Goal: Register for event/course

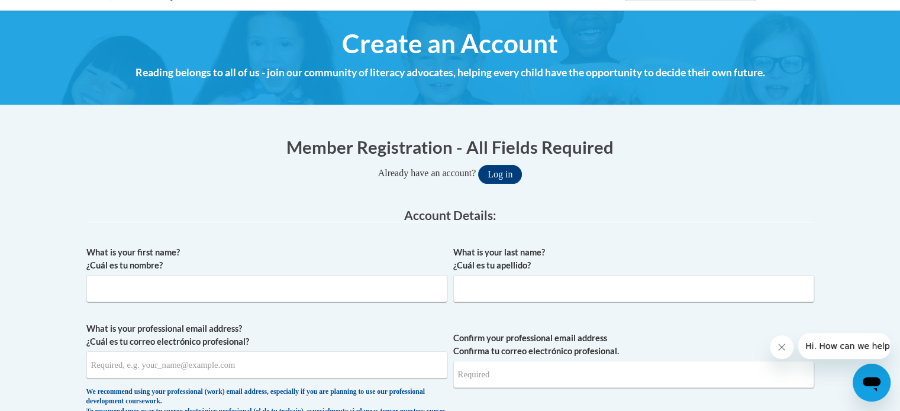
scroll to position [140, 0]
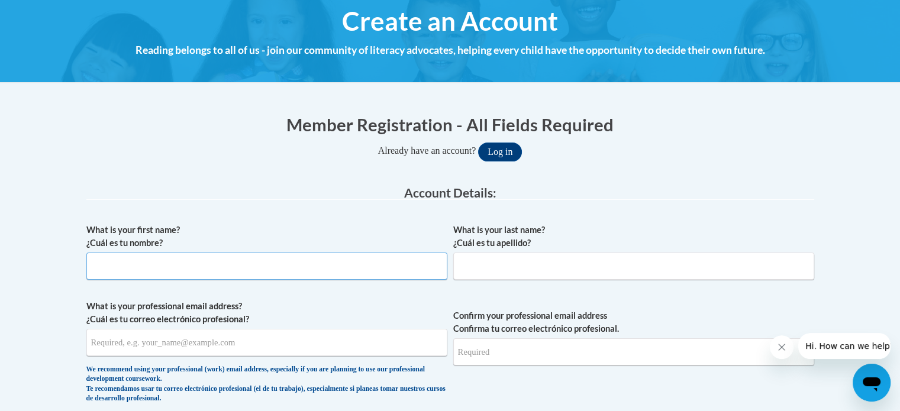
click at [296, 274] on input "What is your first name? ¿Cuál es tu nombre?" at bounding box center [266, 266] width 361 height 27
type input "Mya"
click at [596, 260] on input "What is your last name? ¿Cuál es tu apellido?" at bounding box center [633, 266] width 361 height 27
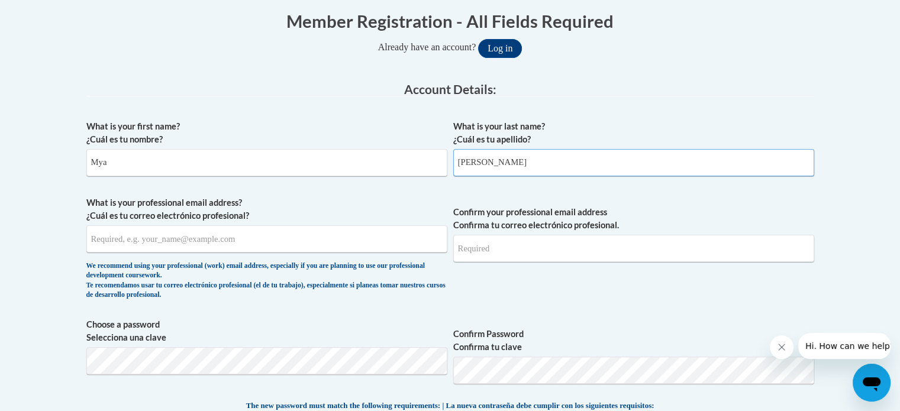
scroll to position [245, 0]
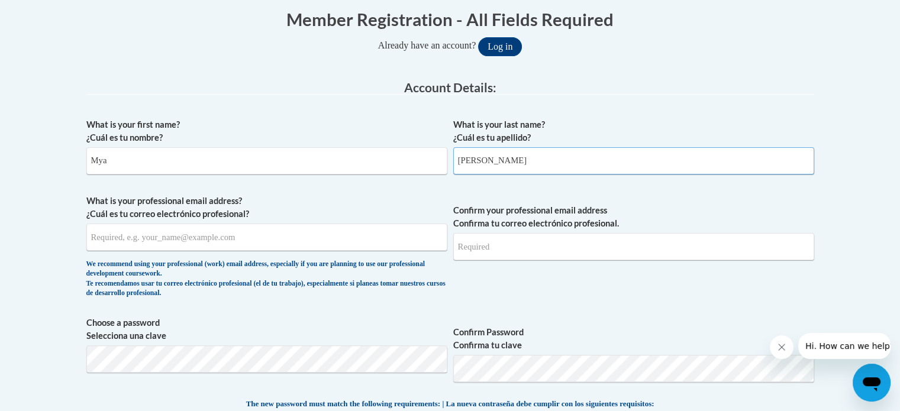
type input "Johnson"
click at [255, 235] on input "What is your professional email address? ¿Cuál es tu correo electrónico profesi…" at bounding box center [266, 237] width 361 height 27
type input "mya.johnson@rusd.org"
click at [570, 248] on input "Confirm your professional email address Confirma tu correo electrónico profesio…" at bounding box center [633, 246] width 361 height 27
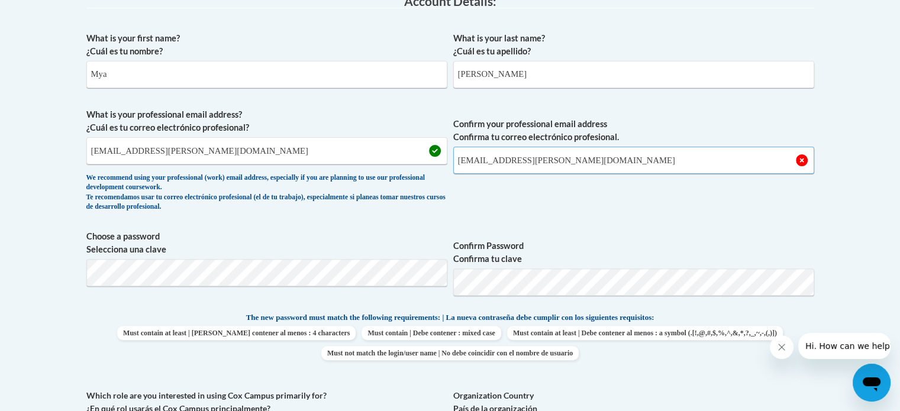
scroll to position [331, 0]
type input "mya.johnson@rusd.org"
click at [725, 212] on span "Confirm your professional email address Confirma tu correo electrónico profesio…" at bounding box center [633, 162] width 361 height 109
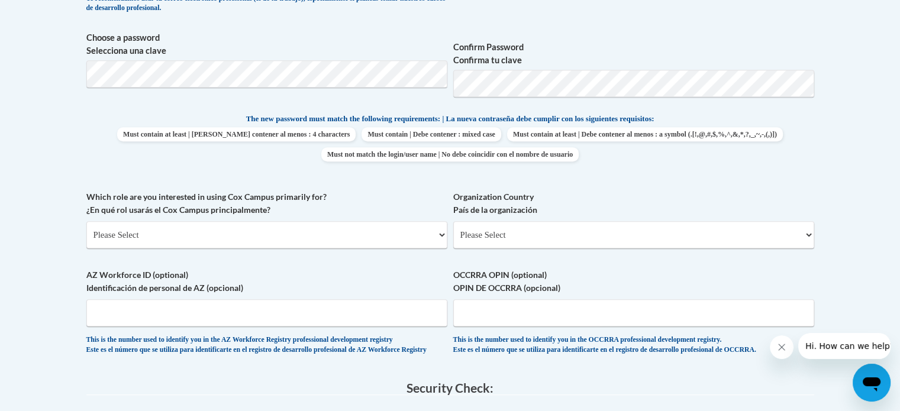
scroll to position [531, 0]
click at [384, 233] on select "Please Select College/University | Colegio/Universidad Community/Nonprofit Part…" at bounding box center [266, 233] width 361 height 27
select select "fbf2d438-af2f-41f8-98f1-81c410e29de3"
click at [86, 220] on select "Please Select College/University | Colegio/Universidad Community/Nonprofit Part…" at bounding box center [266, 233] width 361 height 27
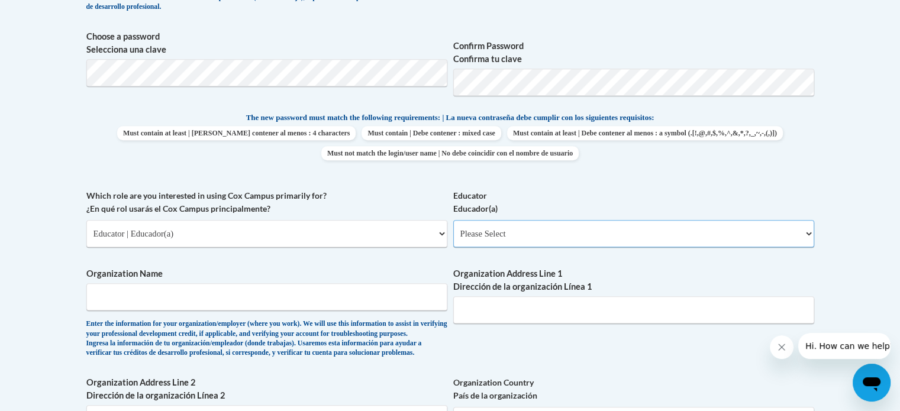
click at [601, 231] on select "Please Select Early Learning/Daycare Teacher/Family Home Care Provider | Maestr…" at bounding box center [633, 233] width 361 height 27
select select "8e40623d-54d0-45cd-9f92-5df65cd3f8cf"
click at [453, 220] on select "Please Select Early Learning/Daycare Teacher/Family Home Care Provider | Maestr…" at bounding box center [633, 233] width 361 height 27
click at [274, 291] on input "Organization Name" at bounding box center [266, 296] width 361 height 27
click at [138, 295] on input "Rac" at bounding box center [266, 296] width 361 height 27
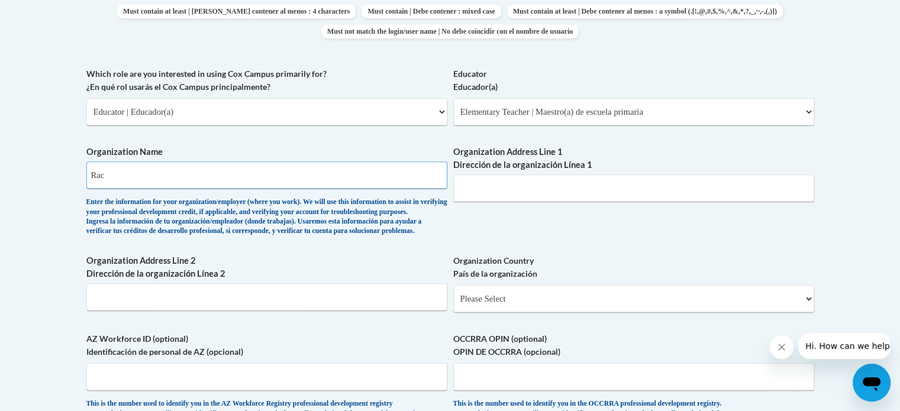
scroll to position [654, 0]
type input "Racine Unified School District"
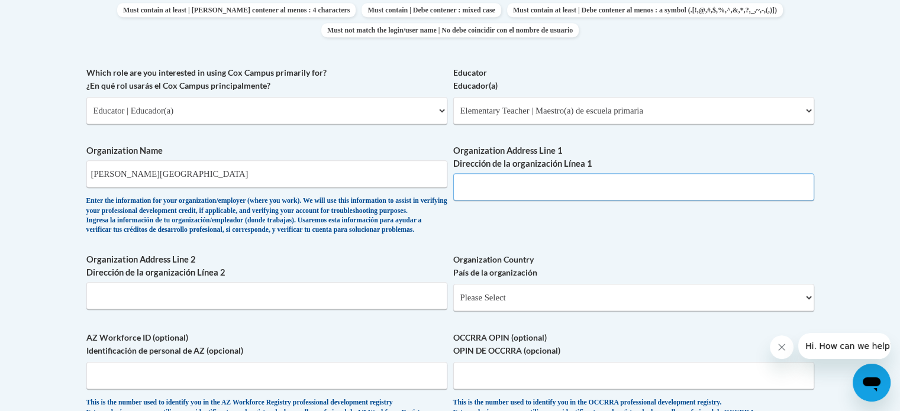
click at [614, 191] on input "Organization Address Line 1 Dirección de la organización Línea 1" at bounding box center [633, 186] width 361 height 27
click at [686, 269] on div "What is your first name? ¿Cuál es tu nombre? Mya What is your last name? ¿Cuál …" at bounding box center [449, 66] width 727 height 726
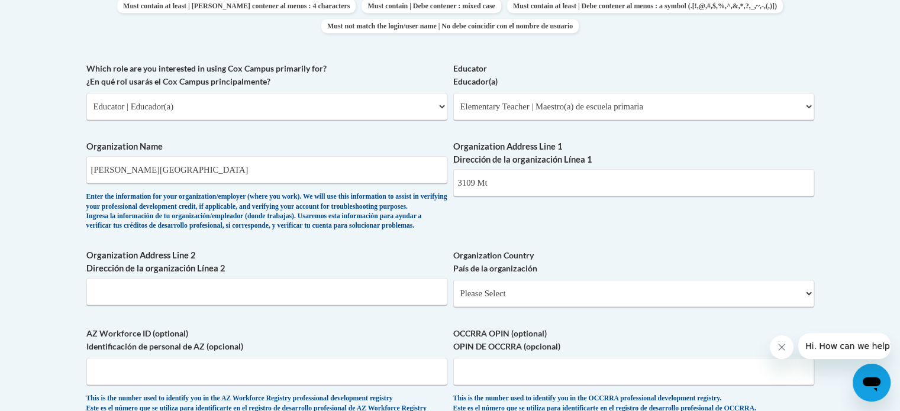
scroll to position [652, 0]
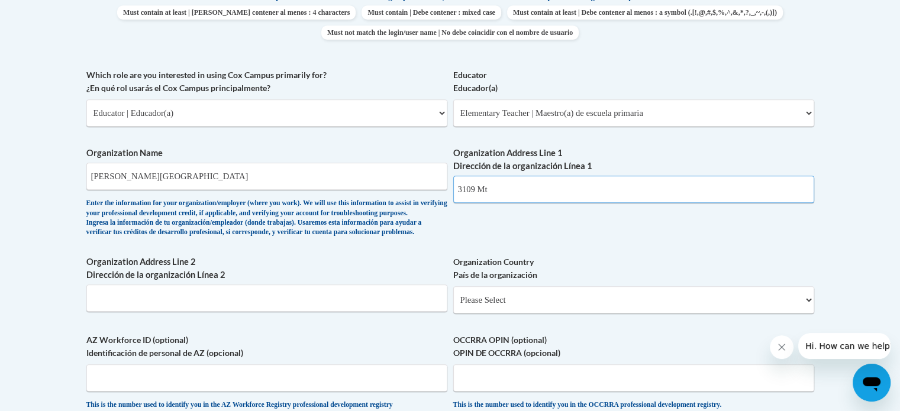
click at [556, 194] on input "3109 Mt" at bounding box center [633, 189] width 361 height 27
type input "3109 Mt Pleasant St"
click at [854, 229] on body "This site uses cookies to help improve your learning experience. By continuing …" at bounding box center [450, 163] width 900 height 1631
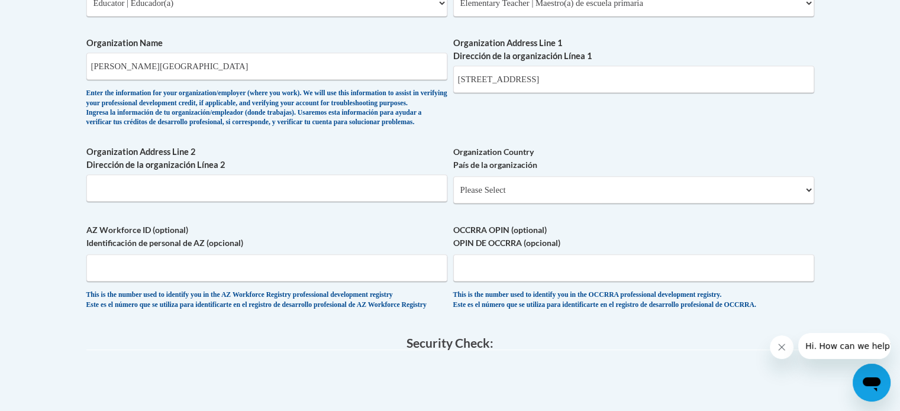
scroll to position [762, 0]
click at [774, 203] on select "Please Select United States | Estados Unidos Outside of the United States | Fue…" at bounding box center [633, 189] width 361 height 27
select select "ad49bcad-a171-4b2e-b99c-48b446064914"
click at [453, 195] on select "Please Select United States | Estados Unidos Outside of the United States | Fue…" at bounding box center [633, 189] width 361 height 27
select select
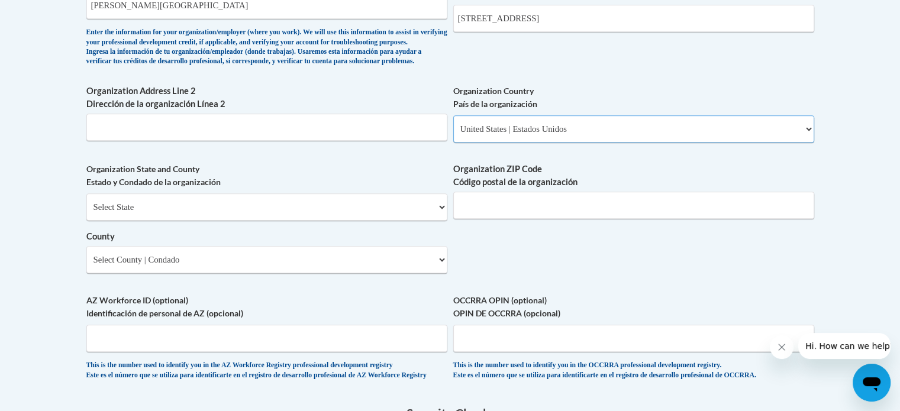
scroll to position [829, 0]
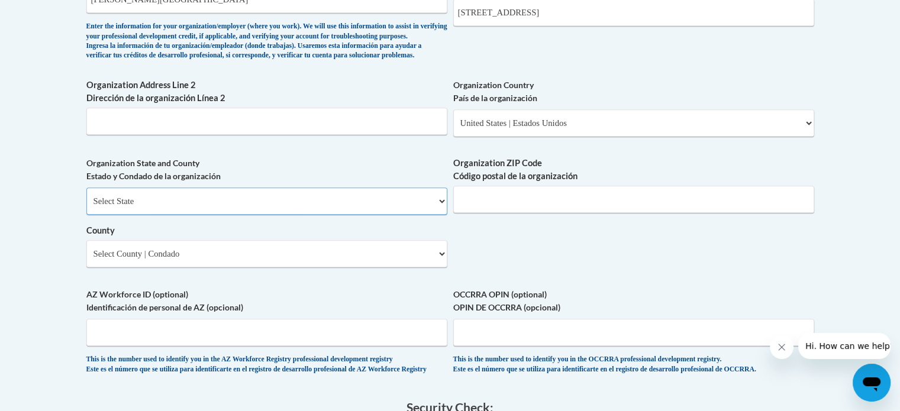
click at [422, 215] on select "Select State Alabama Alaska Arizona Arkansas California Colorado Connecticut De…" at bounding box center [266, 200] width 361 height 27
select select "Wisconsin"
click at [86, 206] on select "Select State Alabama Alaska Arizona Arkansas California Colorado Connecticut De…" at bounding box center [266, 200] width 361 height 27
click at [717, 212] on input "Organization ZIP Code Código postal de la organización" at bounding box center [633, 199] width 361 height 27
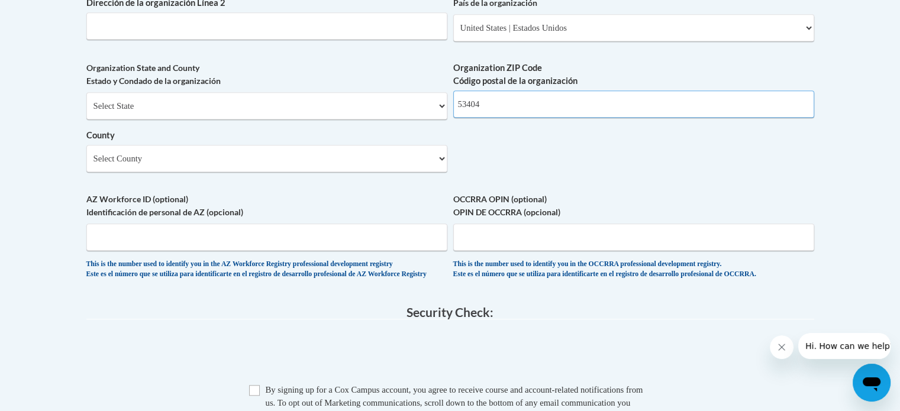
scroll to position [924, 0]
type input "53404"
click at [355, 172] on select "Select County Adams Ashland Barron Bayfield Brown Buffalo Burnett Calumet Chipp…" at bounding box center [266, 157] width 361 height 27
select select "Racine"
click at [86, 164] on select "Select County Adams Ashland Barron Bayfield Brown Buffalo Burnett Calumet Chipp…" at bounding box center [266, 157] width 361 height 27
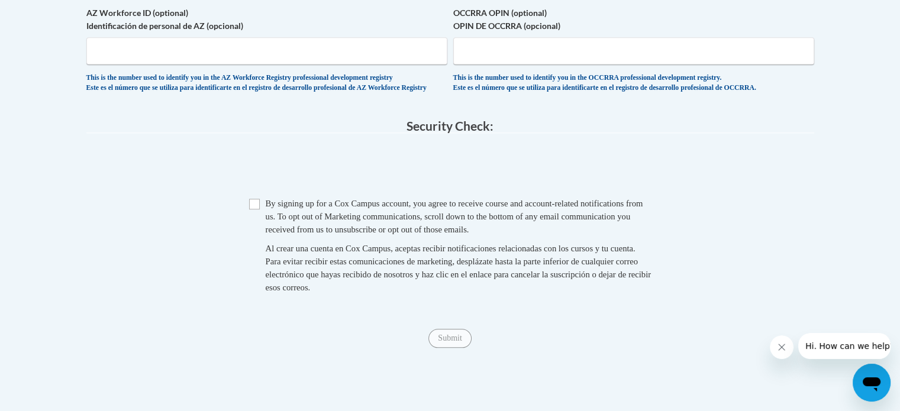
scroll to position [1111, 0]
click at [256, 240] on span "Checkbox By signing up for a Cox Campus account, you agree to receive course an…" at bounding box center [450, 250] width 402 height 109
click at [255, 209] on input "Checkbox" at bounding box center [254, 203] width 11 height 11
checkbox input "true"
click at [448, 347] on input "Submit" at bounding box center [449, 337] width 43 height 19
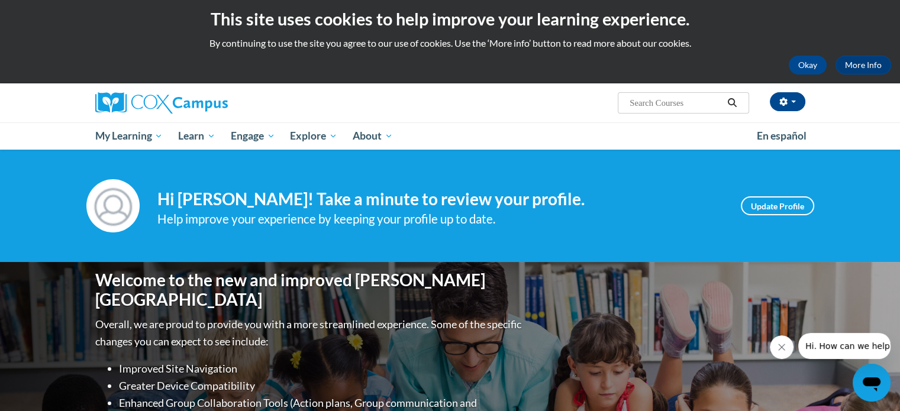
scroll to position [4, 0]
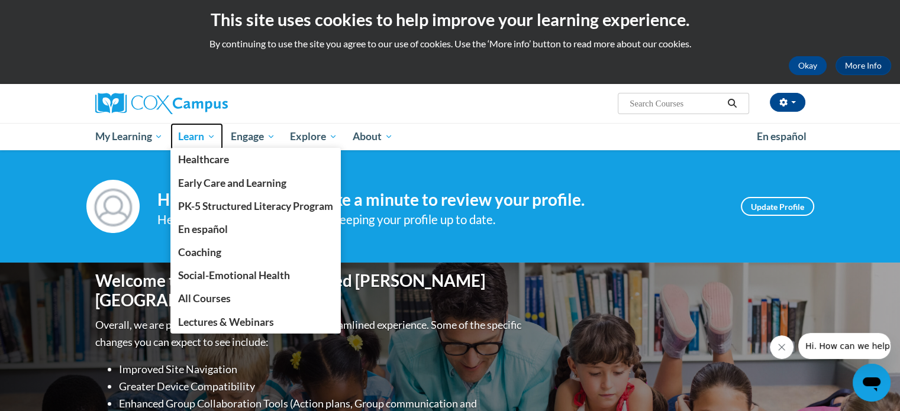
click at [196, 139] on span "Learn" at bounding box center [196, 137] width 37 height 14
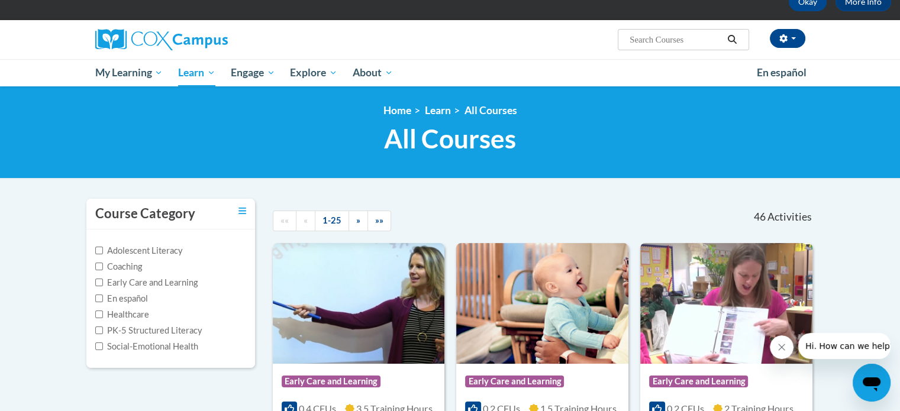
scroll to position [85, 0]
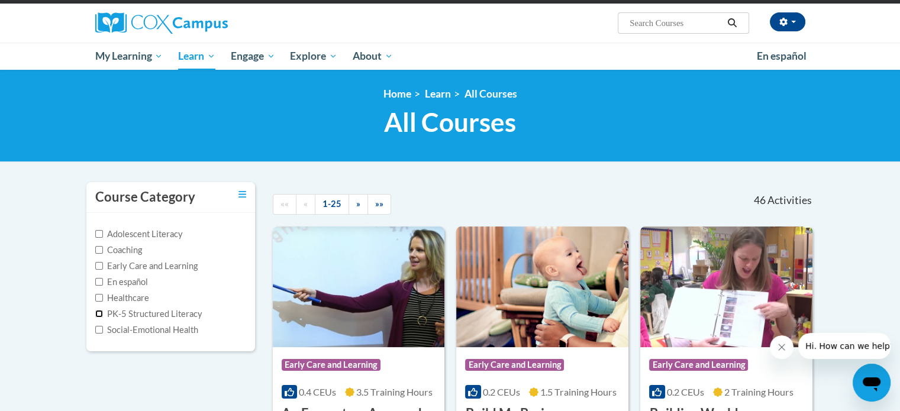
click at [98, 310] on input "PK-5 Structured Literacy" at bounding box center [99, 314] width 8 height 8
checkbox input "true"
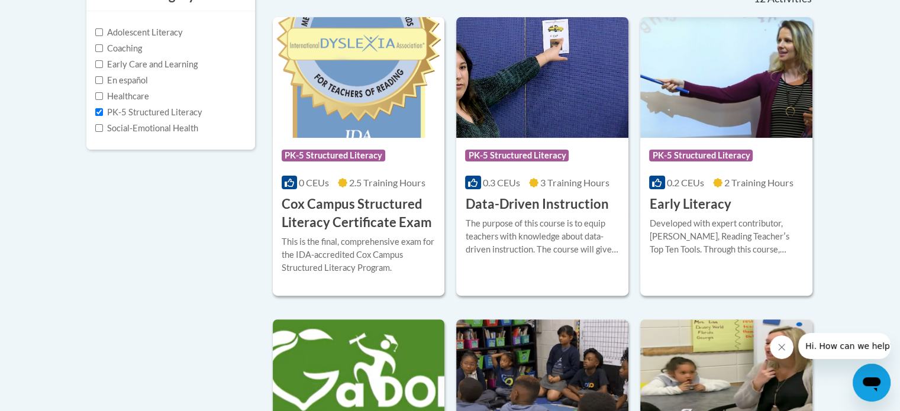
scroll to position [237, 0]
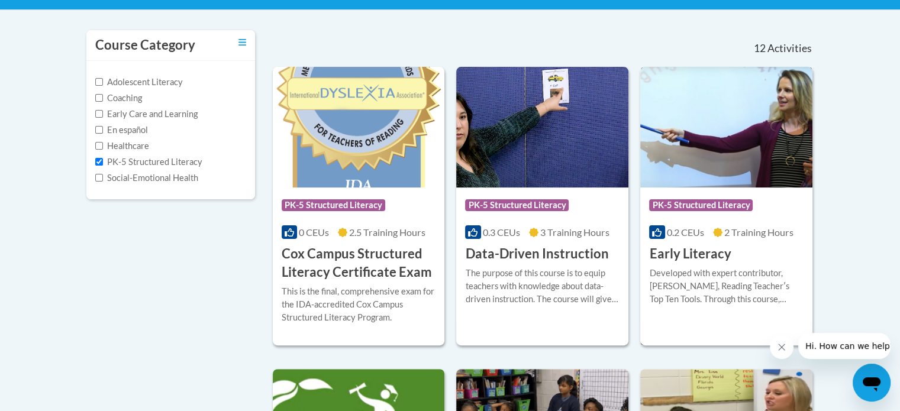
click at [693, 253] on h3 "Early Literacy" at bounding box center [690, 254] width 82 height 18
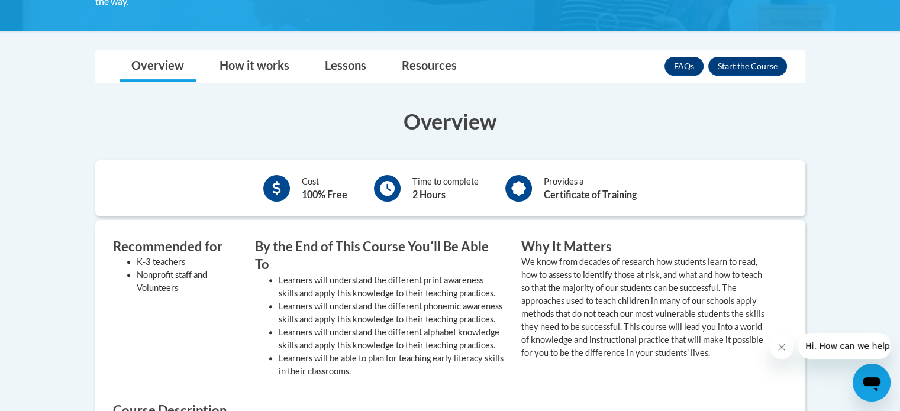
scroll to position [315, 0]
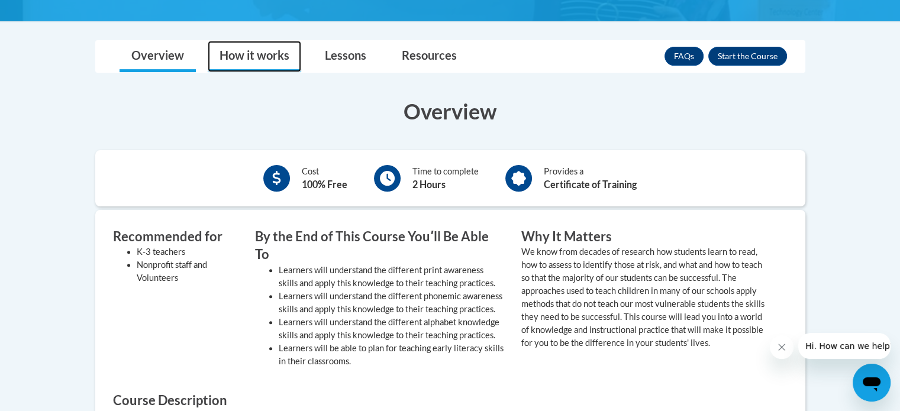
click at [260, 49] on link "How it works" at bounding box center [254, 56] width 93 height 31
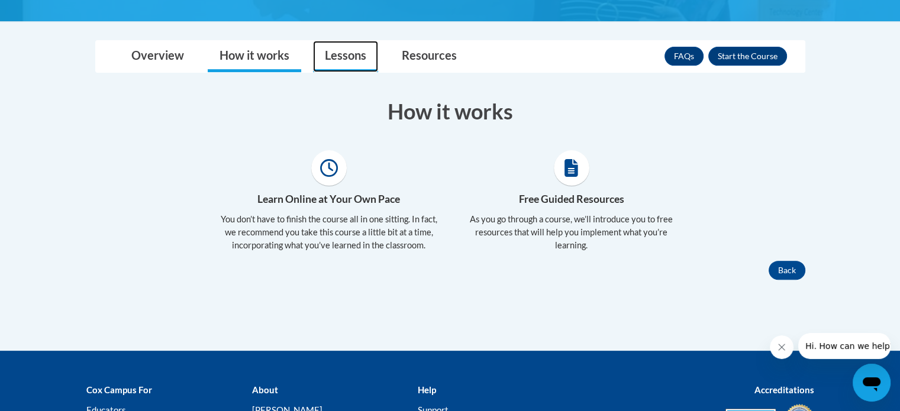
click at [346, 54] on link "Lessons" at bounding box center [345, 56] width 65 height 31
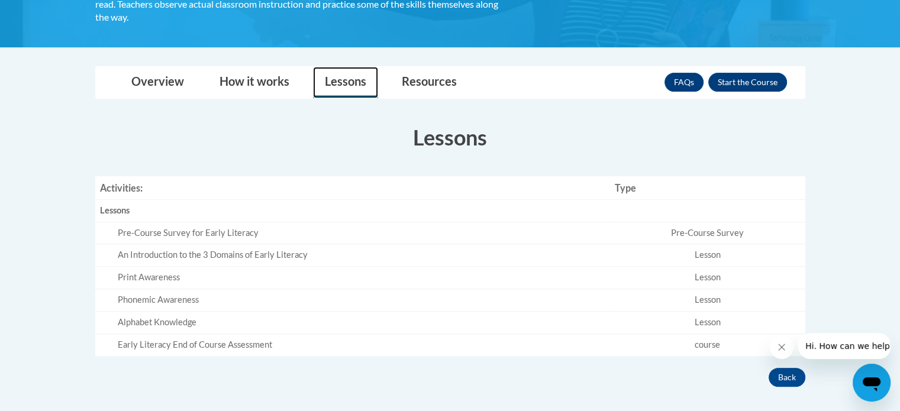
scroll to position [253, 0]
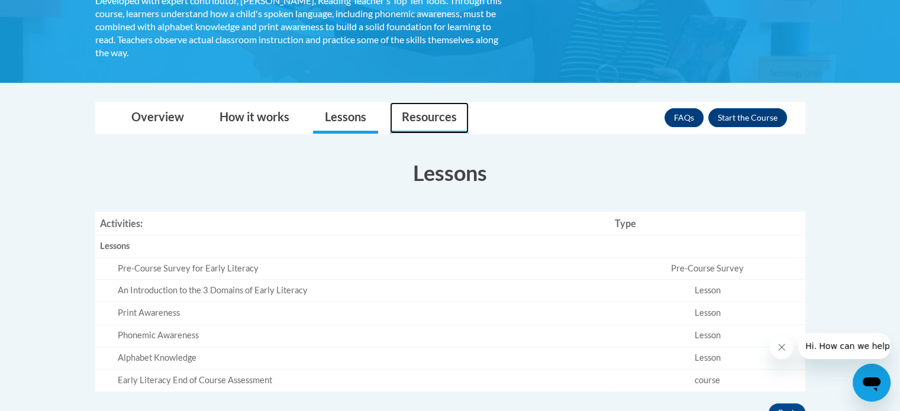
click at [428, 110] on link "Resources" at bounding box center [429, 117] width 79 height 31
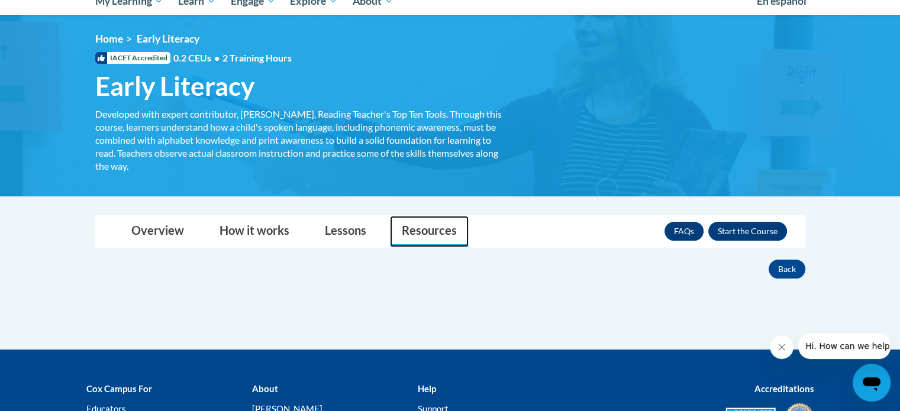
scroll to position [151, 0]
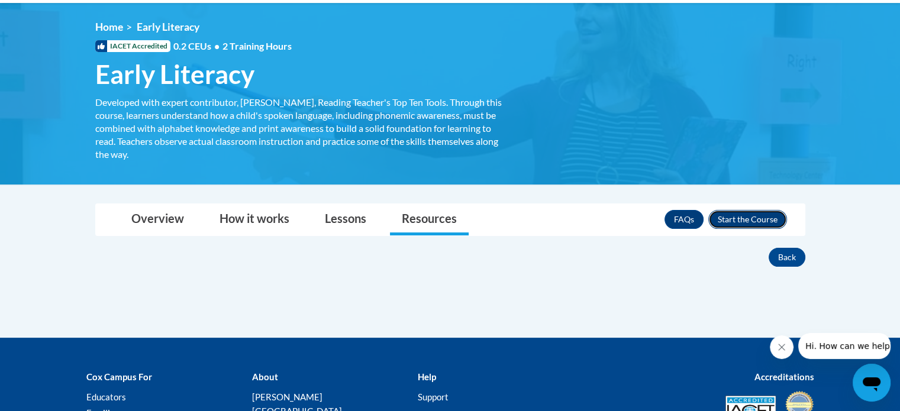
click at [759, 215] on button "Enroll" at bounding box center [747, 219] width 79 height 19
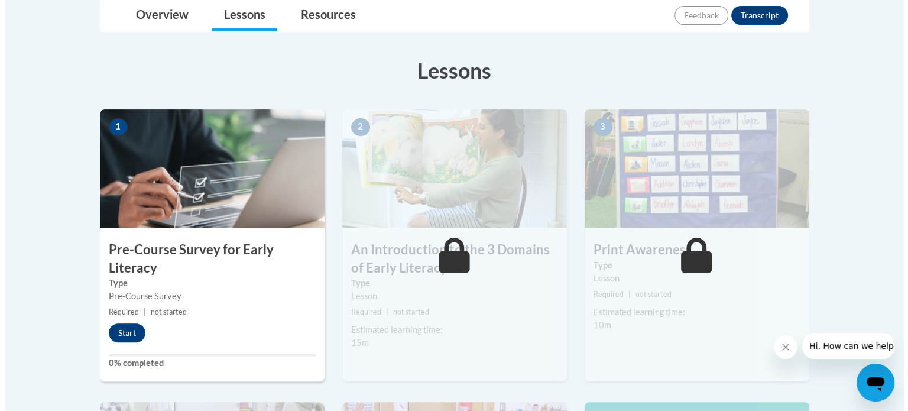
scroll to position [335, 0]
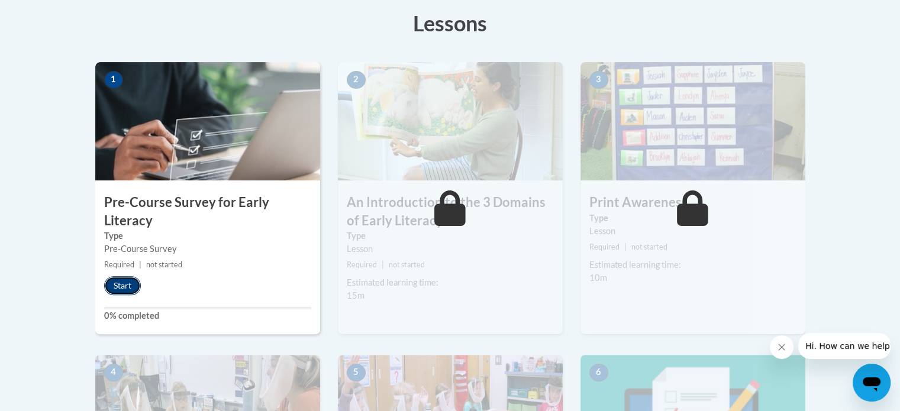
click at [122, 290] on button "Start" at bounding box center [122, 285] width 37 height 19
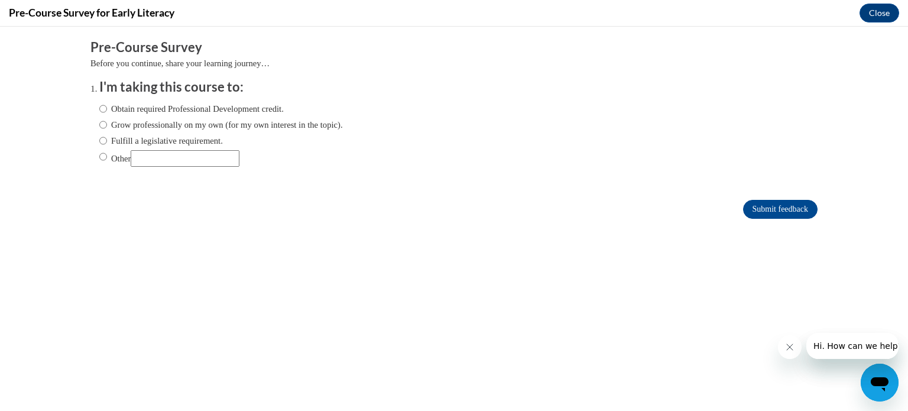
scroll to position [0, 0]
click at [180, 111] on label "Obtain required Professional Development credit." at bounding box center [191, 108] width 185 height 13
click at [107, 111] on input "Obtain required Professional Development credit." at bounding box center [103, 108] width 8 height 13
radio input "true"
click at [768, 208] on input "Submit feedback" at bounding box center [780, 209] width 75 height 19
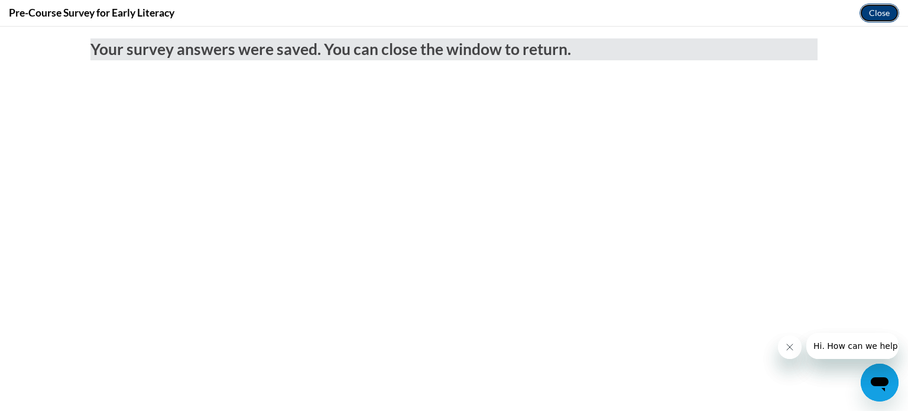
click at [881, 12] on button "Close" at bounding box center [880, 13] width 40 height 19
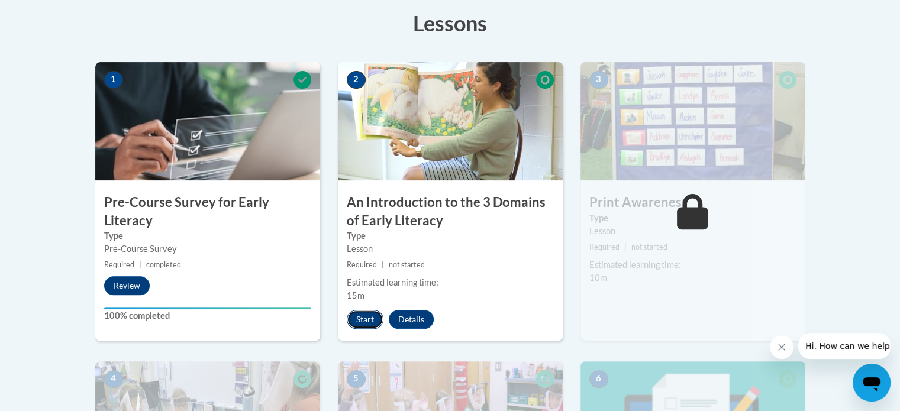
click at [361, 319] on button "Start" at bounding box center [365, 319] width 37 height 19
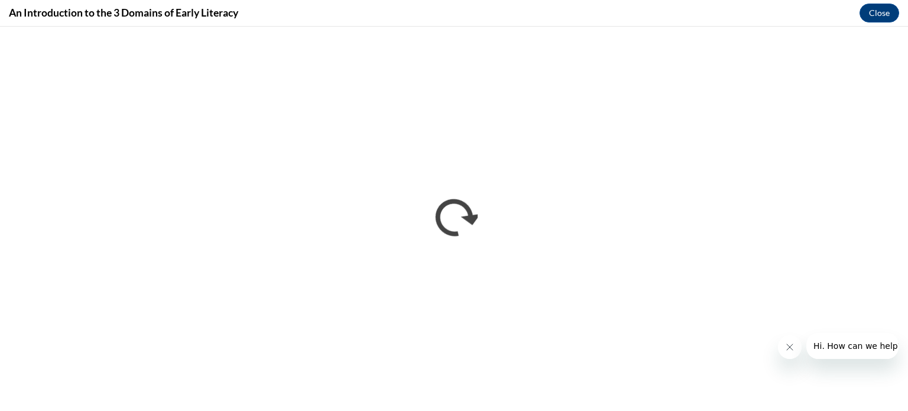
click at [785, 347] on icon "Close message from company" at bounding box center [789, 346] width 9 height 9
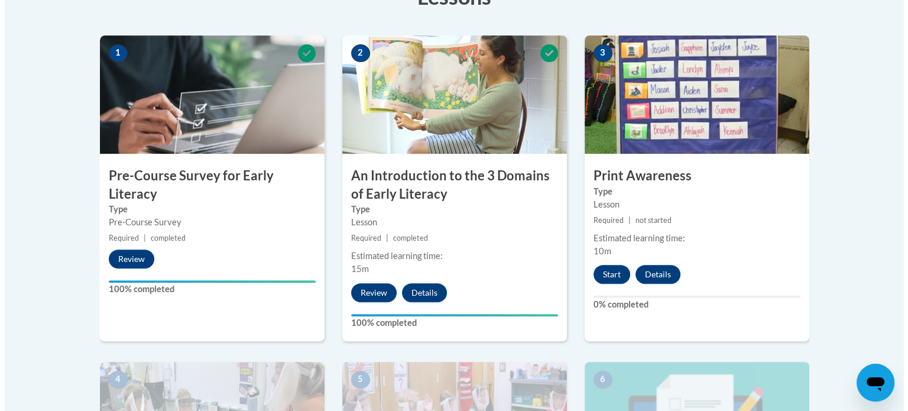
scroll to position [361, 0]
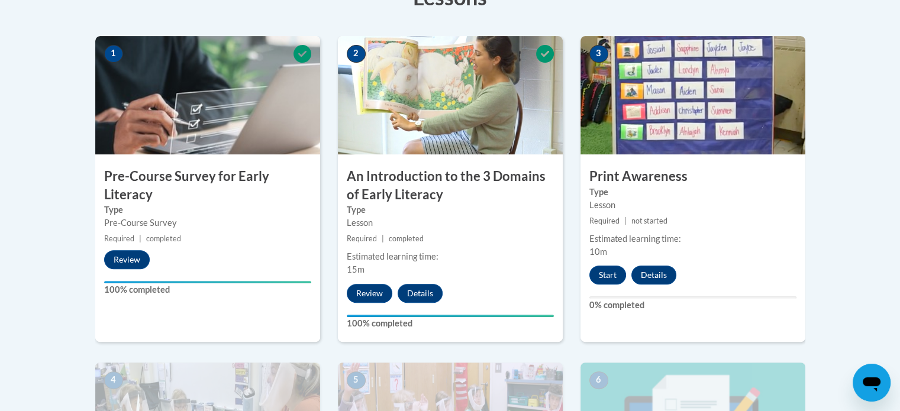
click at [371, 76] on img at bounding box center [450, 95] width 225 height 118
click at [607, 276] on button "Start" at bounding box center [607, 275] width 37 height 19
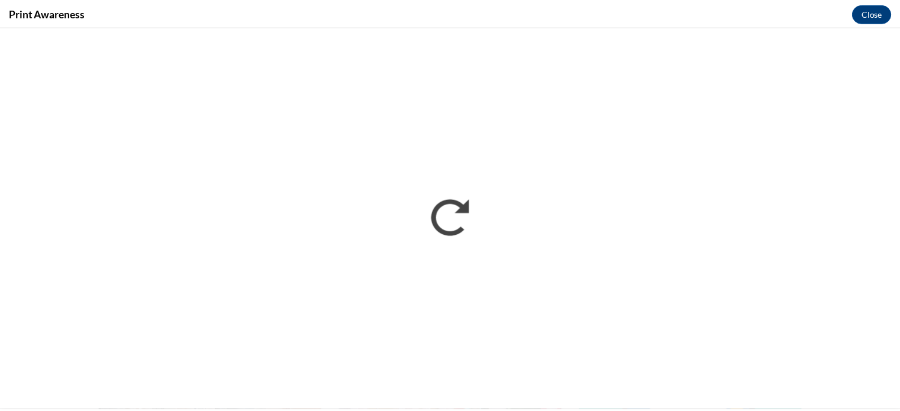
scroll to position [0, 0]
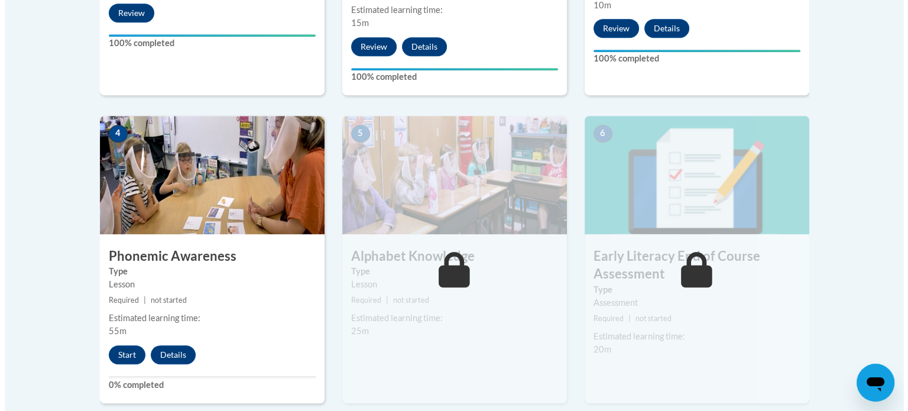
scroll to position [610, 0]
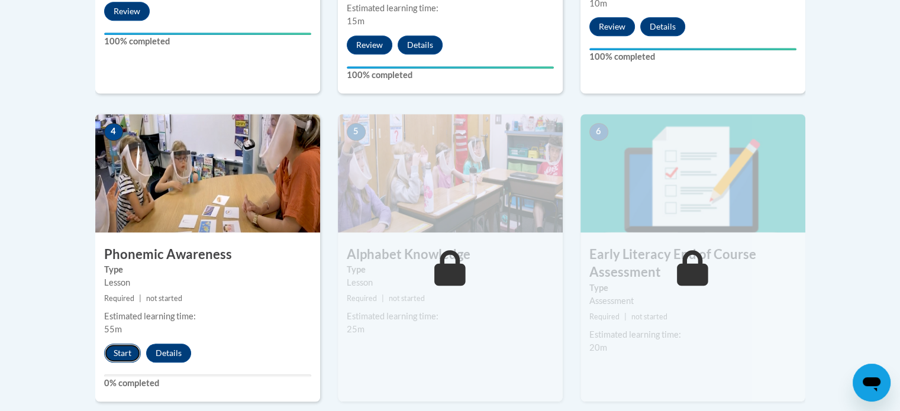
click at [118, 352] on button "Start" at bounding box center [122, 353] width 37 height 19
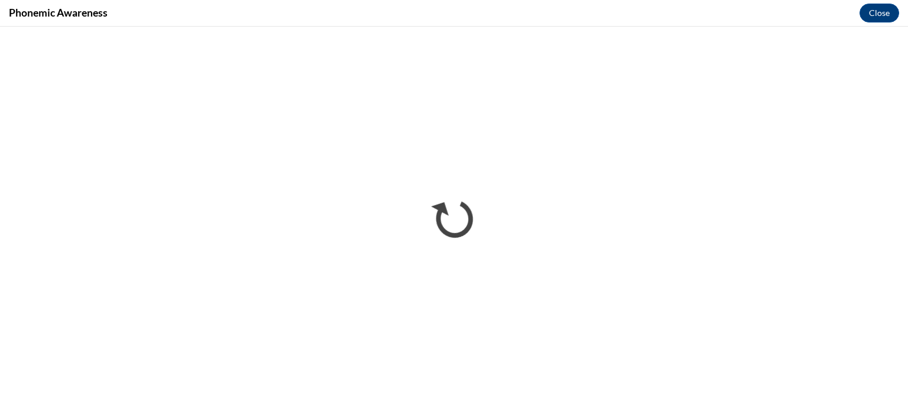
scroll to position [0, 0]
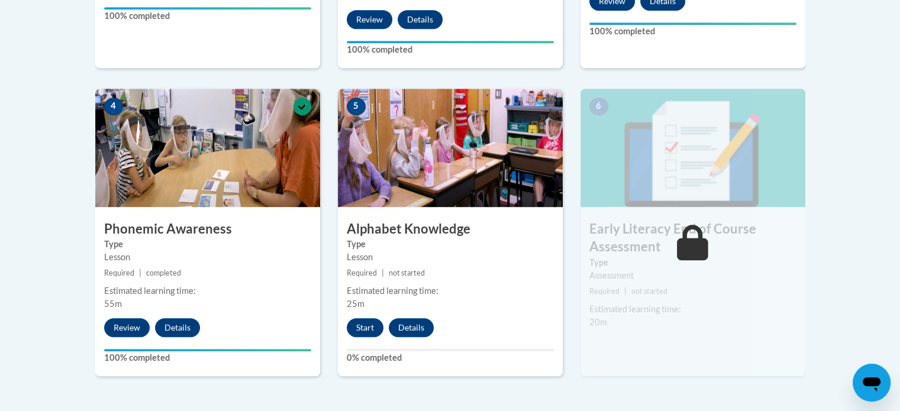
scroll to position [636, 0]
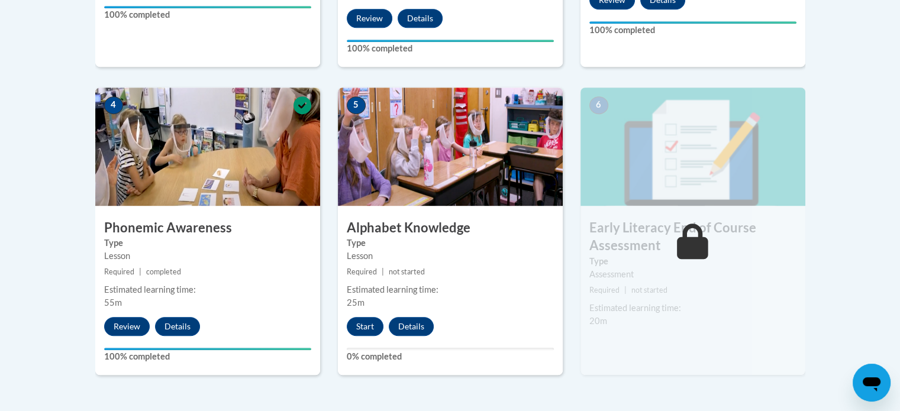
click at [421, 269] on span "not started" at bounding box center [407, 271] width 36 height 9
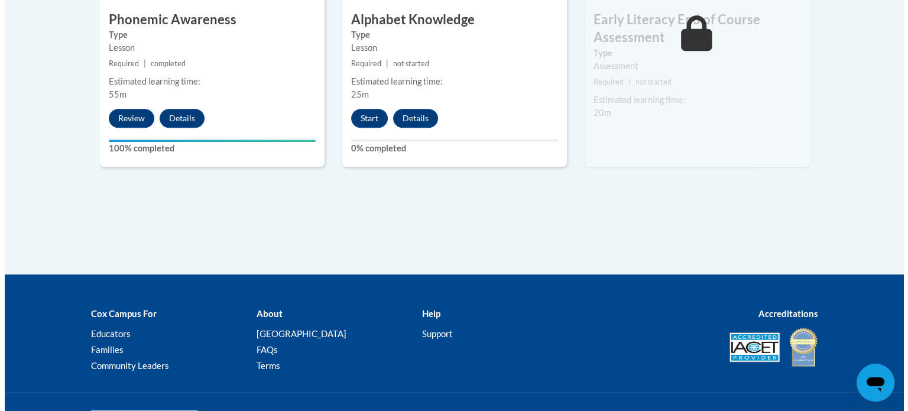
scroll to position [729, 0]
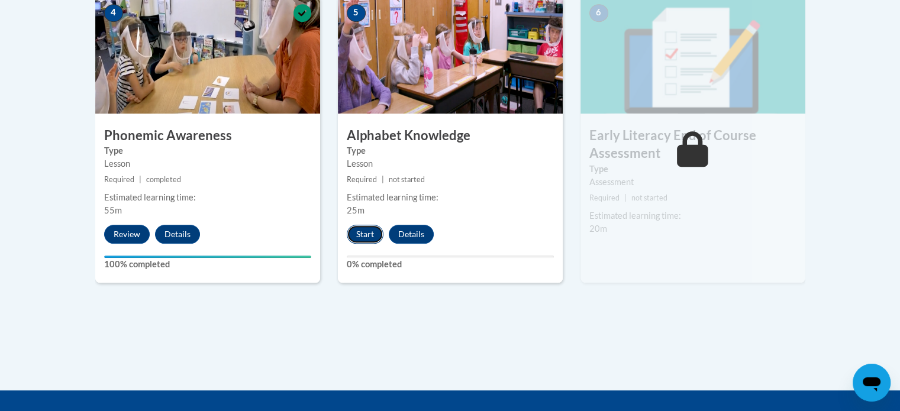
click at [370, 233] on button "Start" at bounding box center [365, 234] width 37 height 19
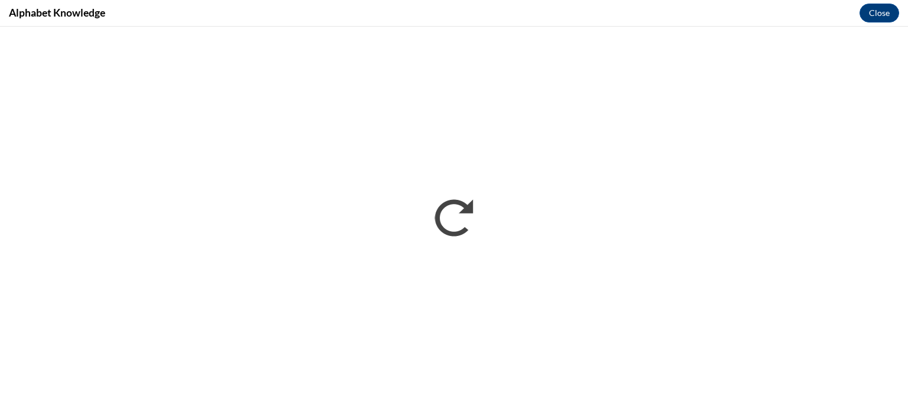
scroll to position [0, 0]
